Goal: Task Accomplishment & Management: Complete application form

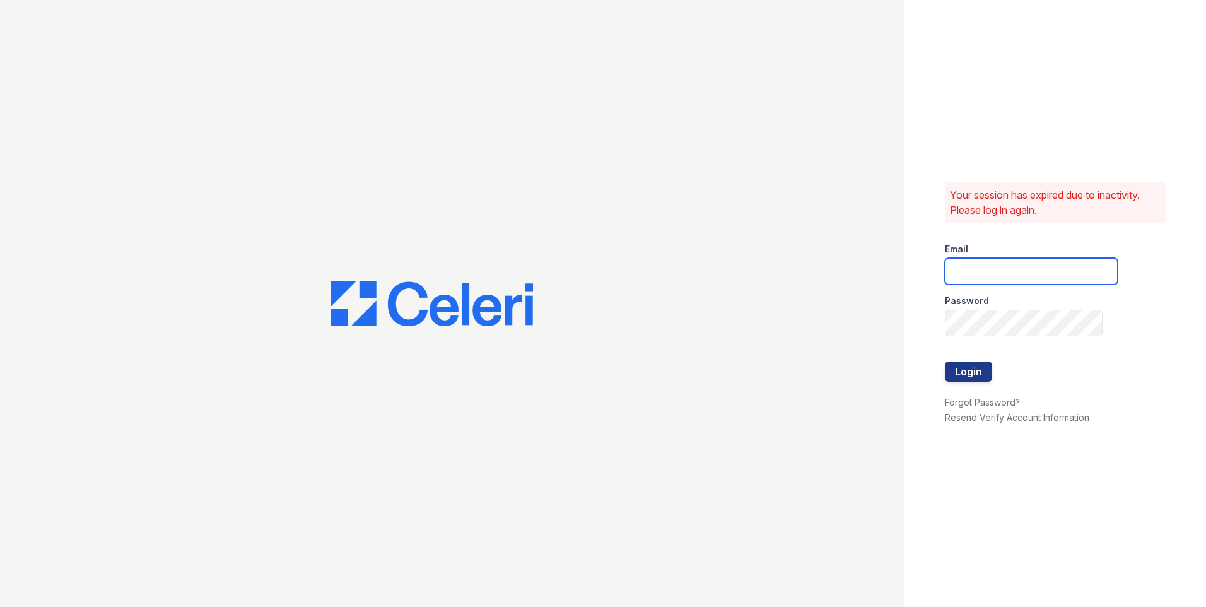
click at [1054, 264] on input "email" at bounding box center [1031, 271] width 173 height 26
type input "[EMAIL_ADDRESS][DOMAIN_NAME]"
click at [977, 375] on button "Login" at bounding box center [968, 371] width 47 height 20
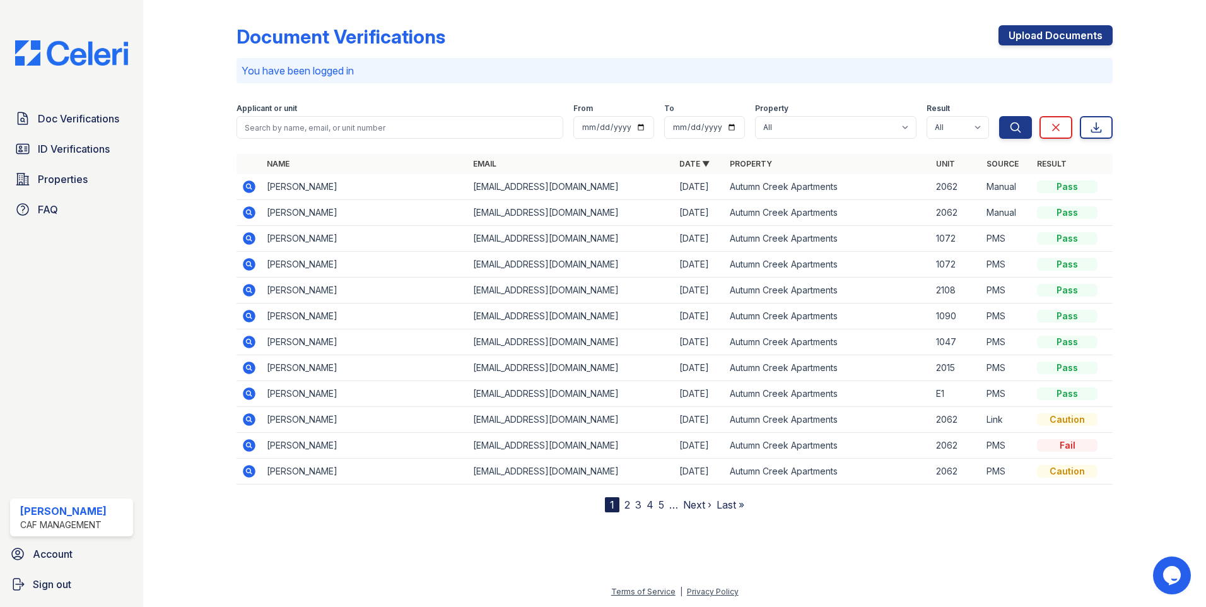
drag, startPoint x: 1014, startPoint y: 38, endPoint x: 981, endPoint y: 66, distance: 43.9
click at [1016, 39] on link "Upload Documents" at bounding box center [1056, 35] width 114 height 20
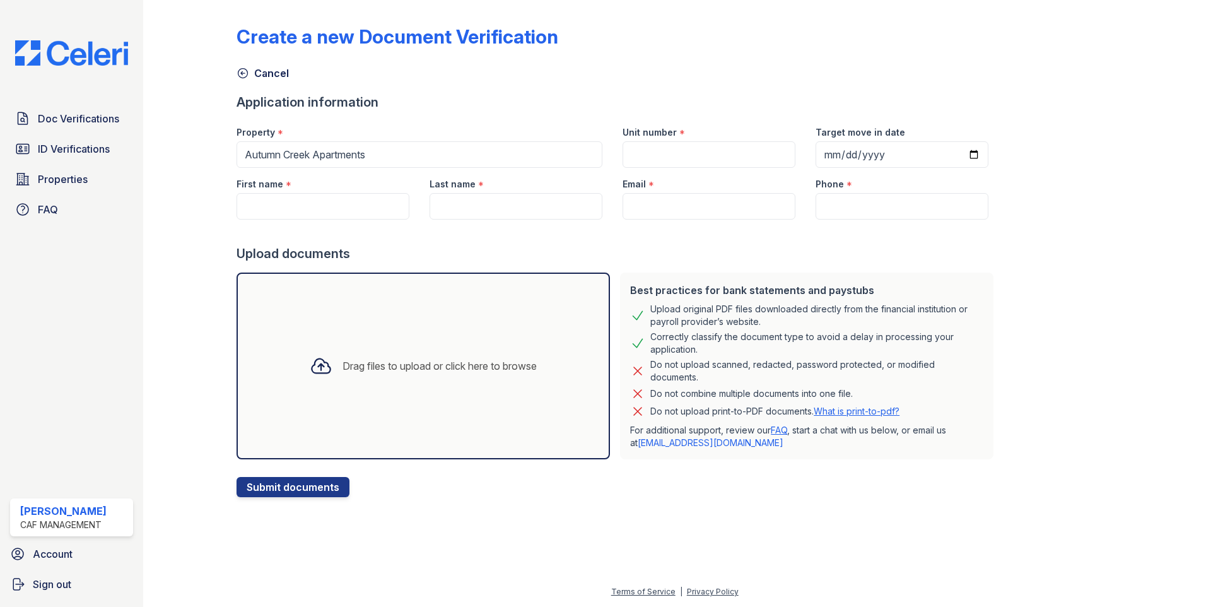
click at [783, 152] on div "Unit number *" at bounding box center [709, 142] width 193 height 52
click at [773, 151] on input "Unit number" at bounding box center [709, 154] width 173 height 26
type input "2020"
click at [956, 153] on input "Target move in date" at bounding box center [902, 154] width 173 height 26
type input "2025-09-29"
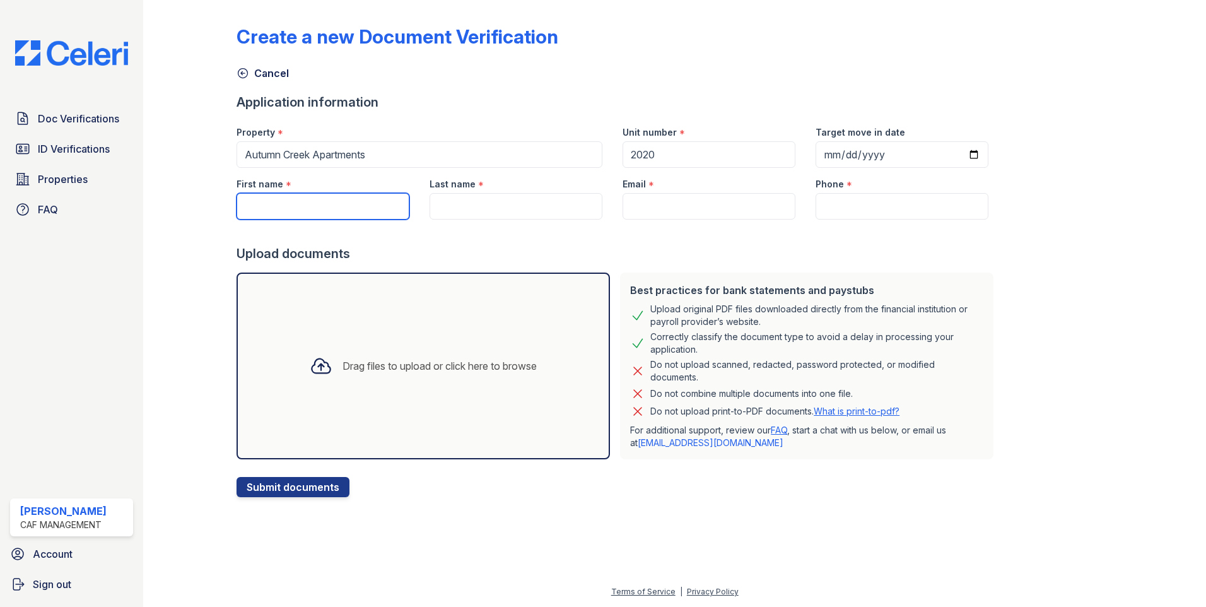
click at [360, 203] on input "First name" at bounding box center [323, 206] width 173 height 26
type input "celeste"
click at [457, 209] on input "Last name" at bounding box center [516, 206] width 173 height 26
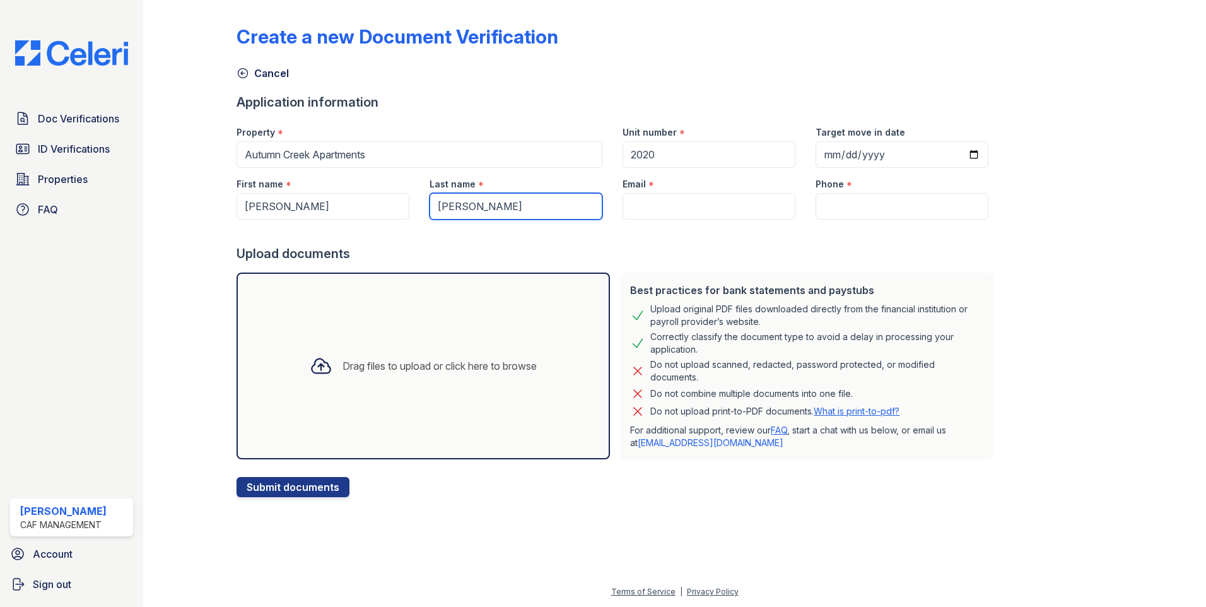
type input "hernandez"
click at [672, 201] on input "Email" at bounding box center [709, 206] width 173 height 26
click at [512, 208] on input "hernandez" at bounding box center [516, 206] width 173 height 26
click at [650, 207] on input "Email" at bounding box center [709, 206] width 173 height 26
paste input "Cruzito1niguez@icloud.com"
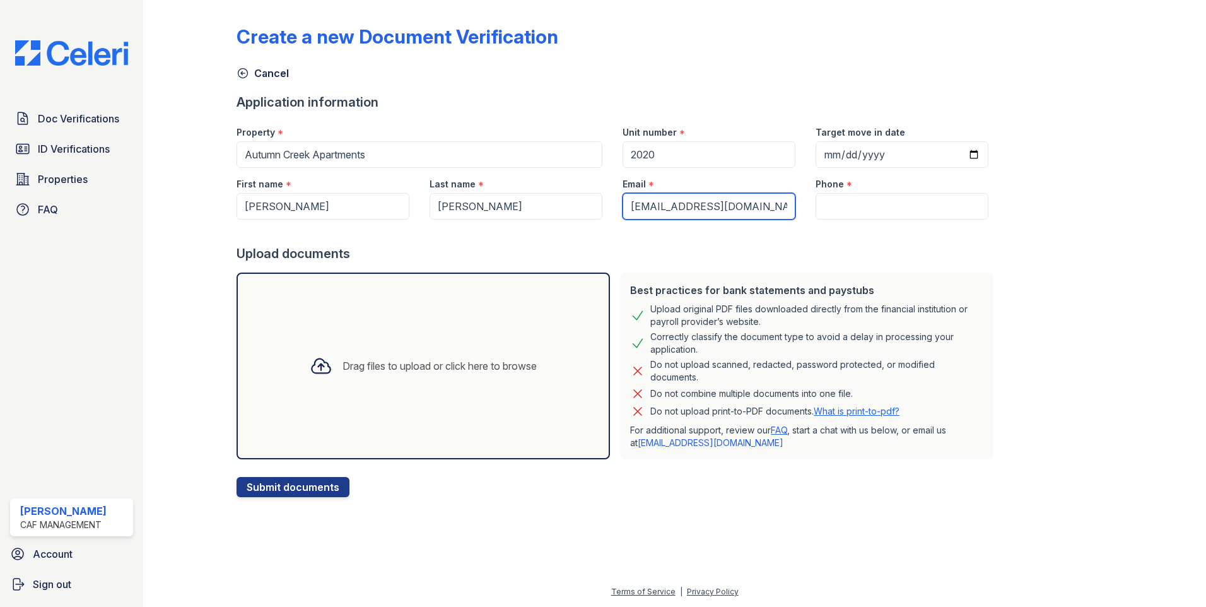
type input "Cruzito1niguez@icloud.com"
drag, startPoint x: 756, startPoint y: 201, endPoint x: 440, endPoint y: 213, distance: 316.3
click at [440, 213] on div "First name * celeste Last name * hernandez Email * Cruzito1niguez@icloud.com Ph…" at bounding box center [612, 194] width 772 height 52
paste input "celesteh202@icloud.com"
type input "celesteh202@icloud.com"
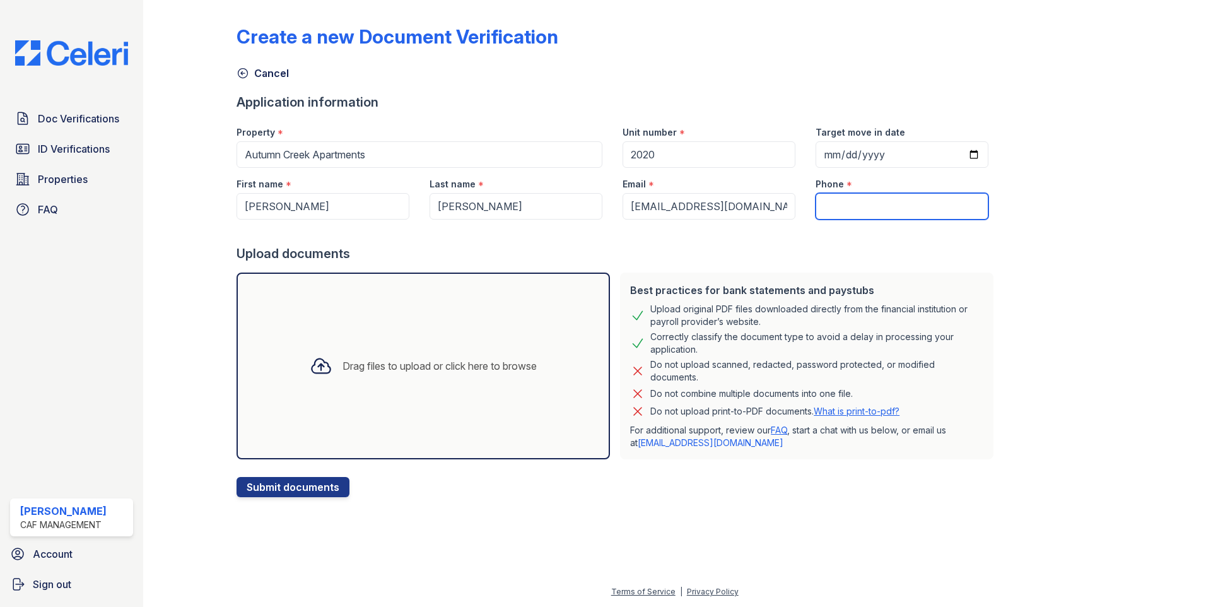
click at [823, 209] on input "Phone" at bounding box center [902, 206] width 173 height 26
paste input "(602) 425-2945"
type input "(602) 425-2945"
click at [396, 367] on div "Drag files to upload or click here to browse" at bounding box center [440, 365] width 194 height 15
click at [505, 348] on div "Drag files to upload or click here to browse" at bounding box center [423, 365] width 247 height 43
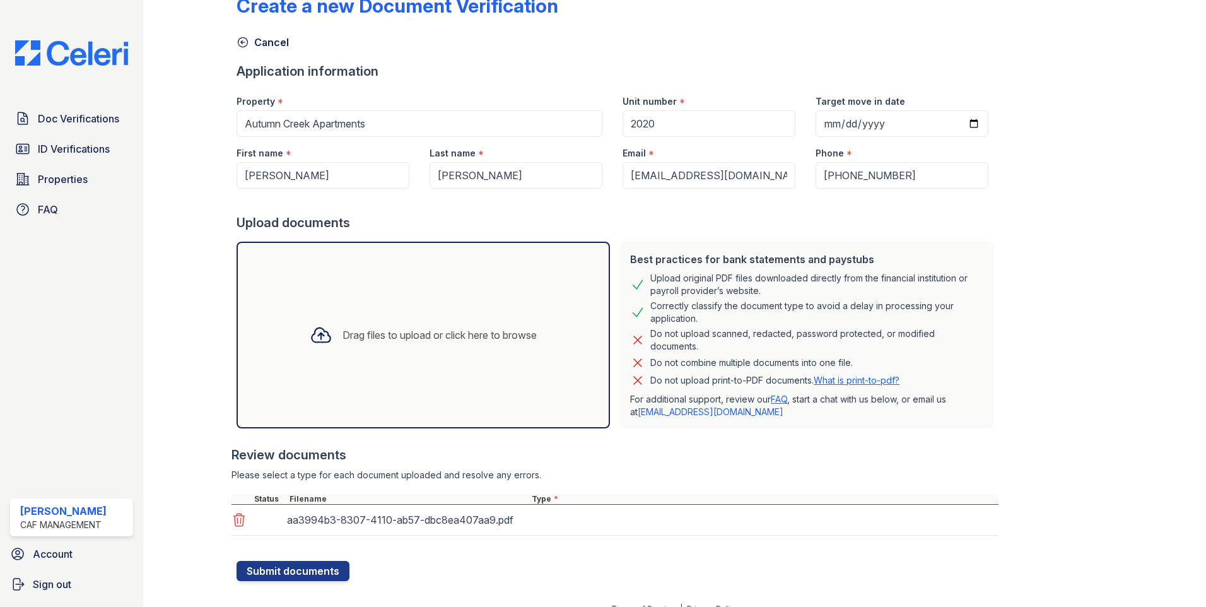
scroll to position [48, 0]
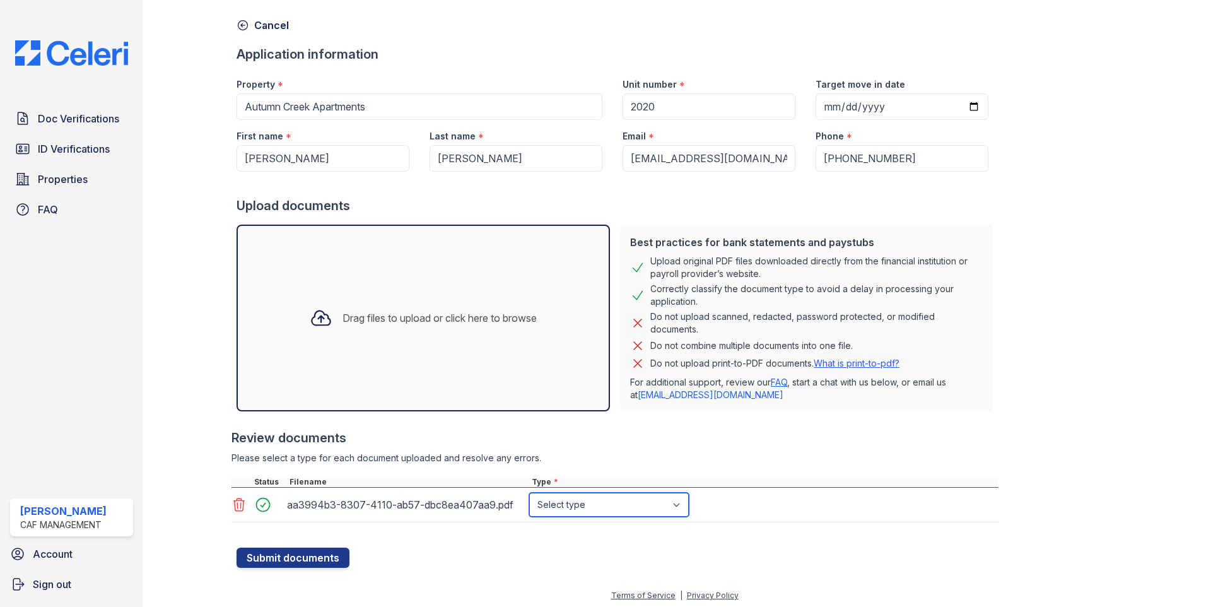
click at [643, 506] on select "Select type Paystub Bank Statement Offer Letter Tax Documents Benefit Award Let…" at bounding box center [609, 505] width 160 height 24
select select "paystub"
click at [529, 493] on select "Select type Paystub Bank Statement Offer Letter Tax Documents Benefit Award Let…" at bounding box center [609, 505] width 160 height 24
click at [307, 557] on button "Submit documents" at bounding box center [293, 558] width 113 height 20
